Goal: Task Accomplishment & Management: Use online tool/utility

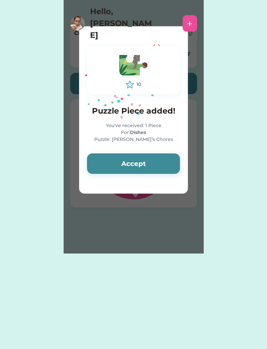
click at [123, 162] on button "Accept" at bounding box center [133, 164] width 93 height 20
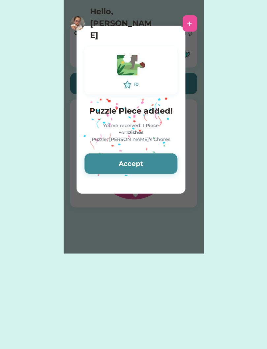
click at [126, 161] on button "Accept" at bounding box center [130, 164] width 93 height 20
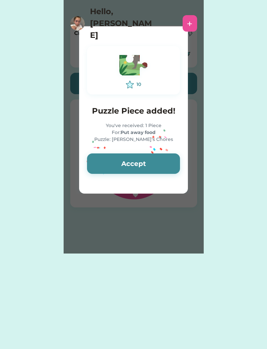
click at [127, 162] on button "Accept" at bounding box center [133, 164] width 93 height 20
click at [128, 162] on button "Accept" at bounding box center [133, 164] width 93 height 20
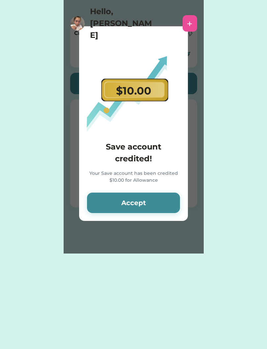
click at [97, 202] on button "Accept" at bounding box center [133, 203] width 93 height 20
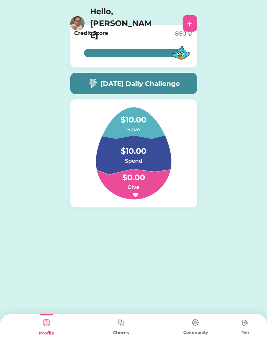
click at [120, 333] on div "Chores" at bounding box center [121, 333] width 74 height 7
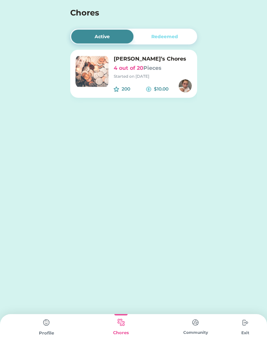
click at [125, 66] on h6 "4 out of 20 Pieces" at bounding box center [153, 68] width 78 height 8
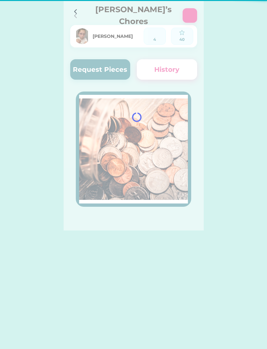
click at [106, 75] on div at bounding box center [134, 115] width 140 height 231
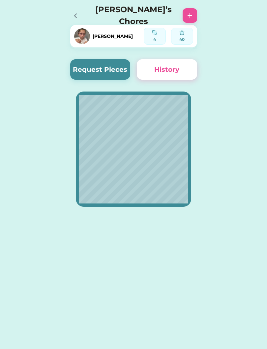
click at [124, 73] on button "Request Pieces" at bounding box center [100, 69] width 60 height 20
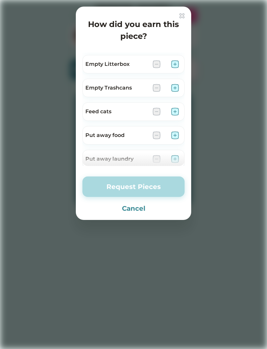
scroll to position [116, 0]
click at [175, 135] on img at bounding box center [175, 136] width 8 height 8
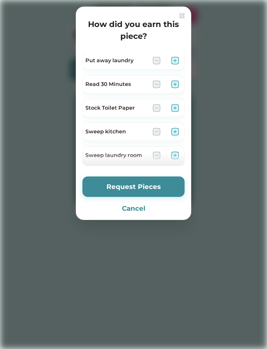
scroll to position [215, 0]
click at [178, 134] on img at bounding box center [175, 132] width 8 height 8
click at [173, 131] on img at bounding box center [175, 132] width 8 height 8
click at [155, 132] on img at bounding box center [157, 132] width 8 height 8
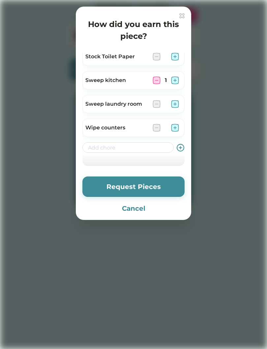
scroll to position [266, 0]
click at [176, 131] on img at bounding box center [175, 128] width 8 height 8
click at [146, 187] on button "Request Pieces" at bounding box center [133, 187] width 102 height 20
